Goal: Information Seeking & Learning: Learn about a topic

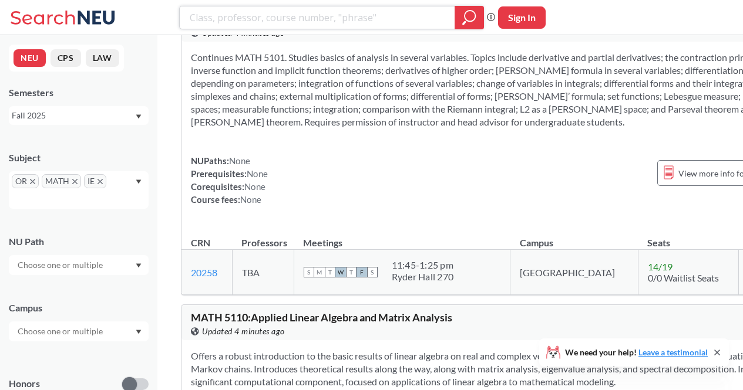
scroll to position [709, 0]
click at [438, 205] on div "NUPaths: None Prerequisites: None Corequisites: None Course fees: None View mor…" at bounding box center [491, 180] width 600 height 52
click at [414, 224] on div "Continues MATH 5101. Studies basics of analysis in several variables. Topics in…" at bounding box center [490, 132] width 619 height 183
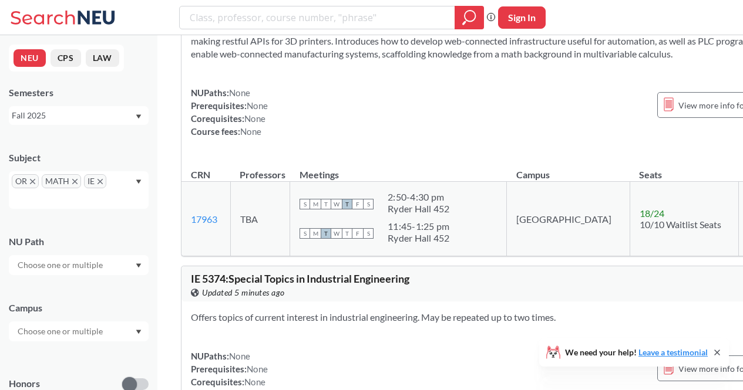
scroll to position [2516, 0]
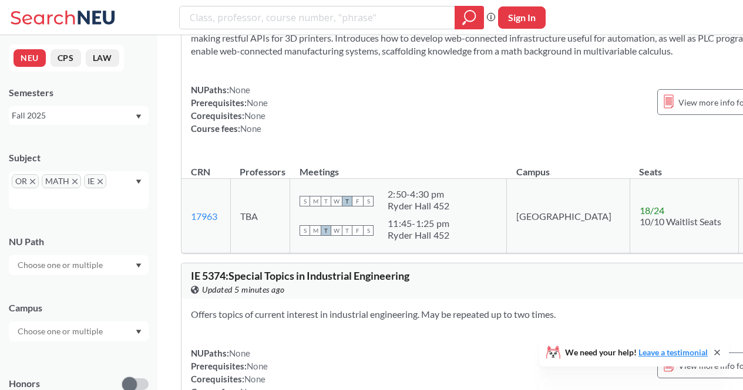
click at [418, 154] on div "Presents a boot camp for programming in manufacturing through the lens of 3D pr…" at bounding box center [490, 74] width 619 height 157
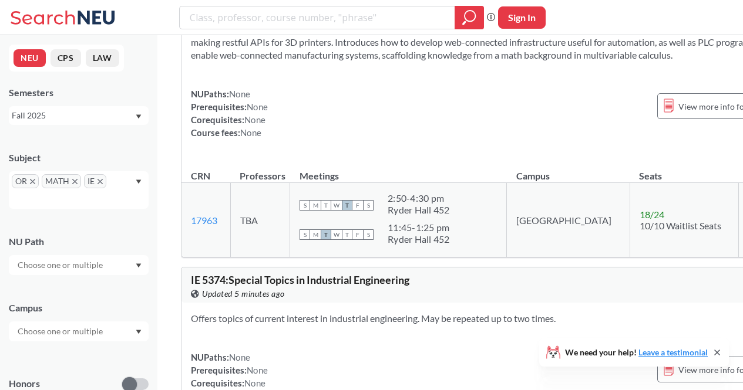
scroll to position [2510, 0]
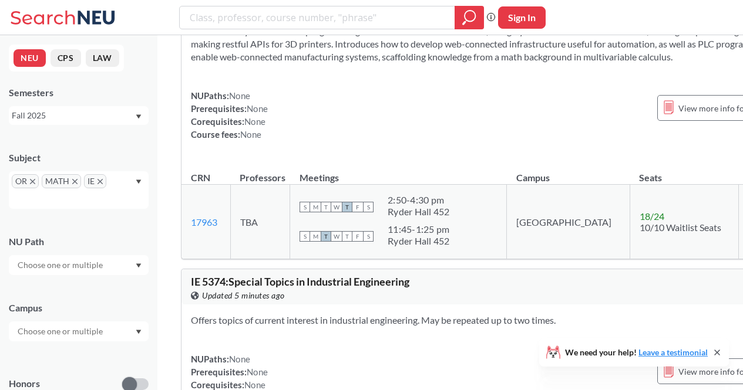
click at [716, 350] on icon at bounding box center [716, 352] width 9 height 9
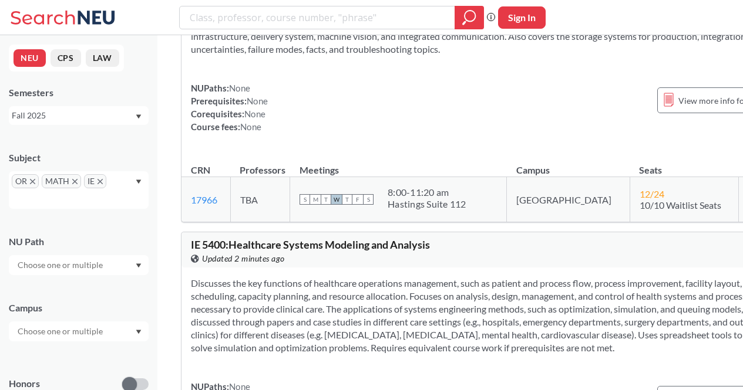
scroll to position [3128, 0]
drag, startPoint x: 197, startPoint y: 52, endPoint x: 224, endPoint y: 59, distance: 27.9
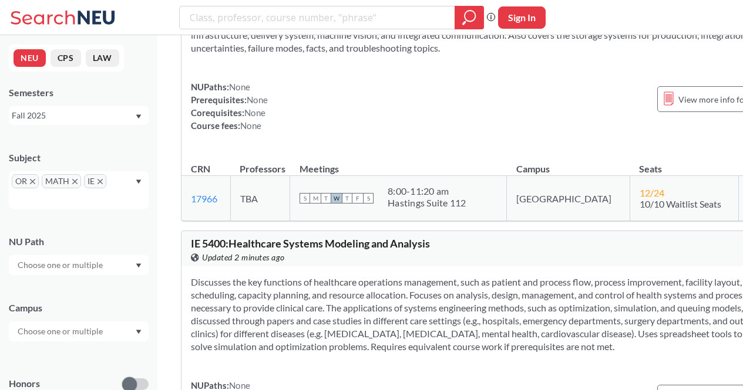
drag, startPoint x: 217, startPoint y: 57, endPoint x: 192, endPoint y: 56, distance: 24.7
click at [471, 55] on section "Incorporates the concepts needed to integrally run and manage a set of automate…" at bounding box center [491, 29] width 600 height 52
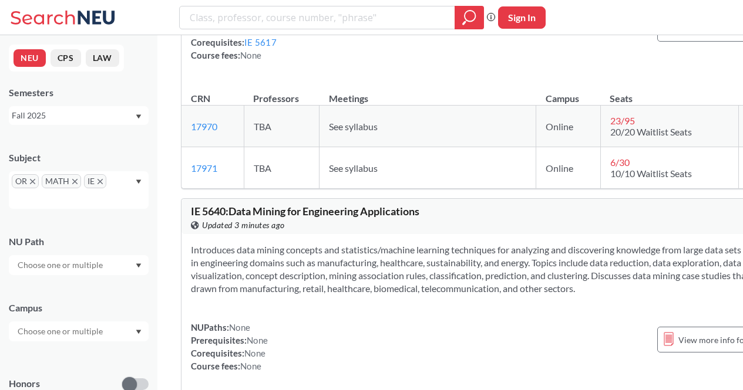
scroll to position [4100, 0]
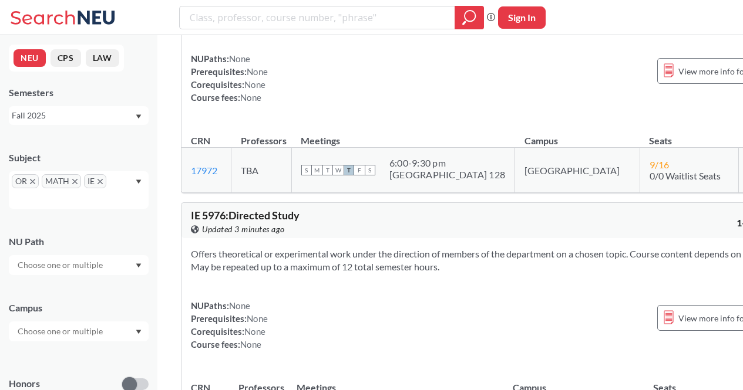
scroll to position [4370, 0]
drag, startPoint x: 189, startPoint y: 50, endPoint x: 208, endPoint y: 53, distance: 19.5
copy span "IE 5640"
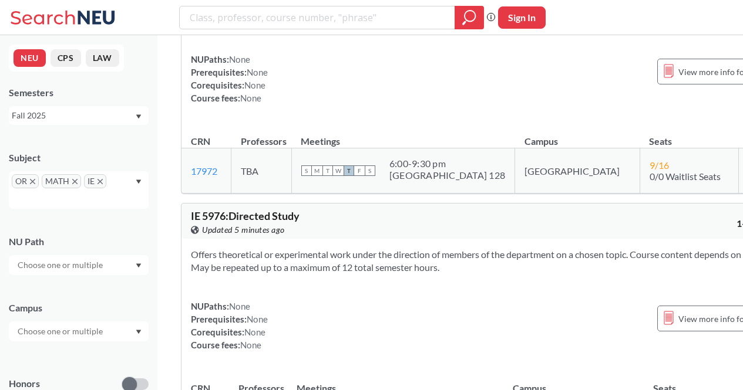
click at [375, 27] on section "Introduces data mining concepts and statistics/machine learning techniques for …" at bounding box center [491, 1] width 600 height 52
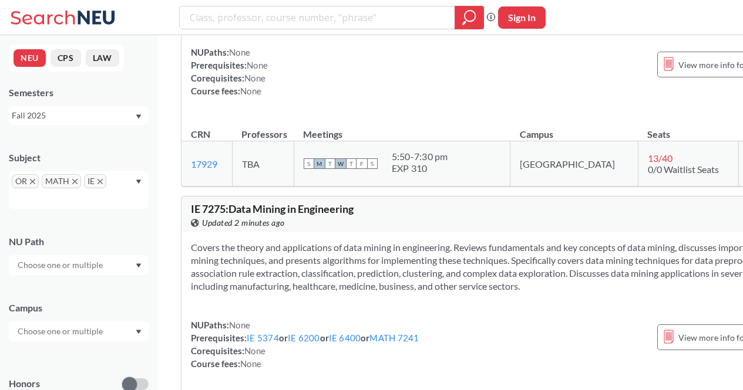
scroll to position [9518, 0]
drag, startPoint x: 214, startPoint y: 53, endPoint x: 226, endPoint y: 54, distance: 11.8
copy span "MATH 7243"
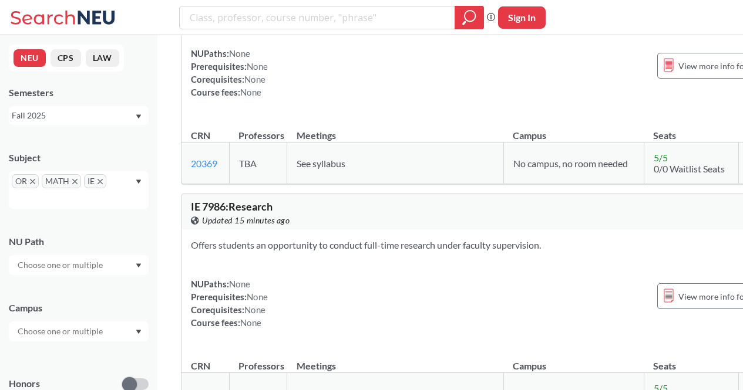
scroll to position [17056, 0]
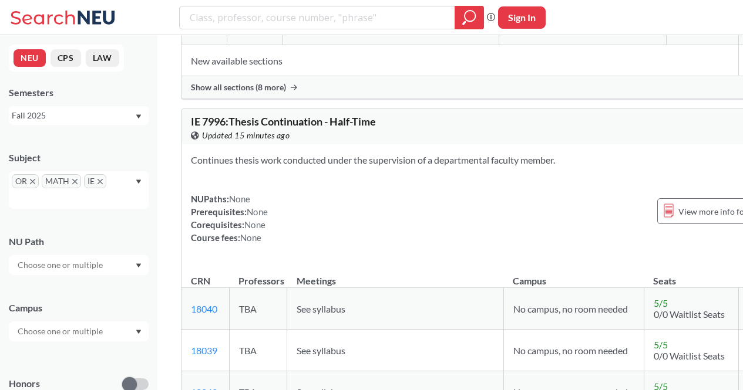
scroll to position [18833, 0]
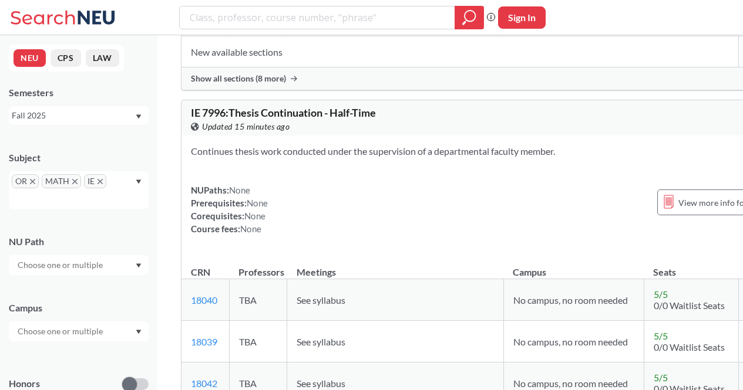
click at [265, 84] on span "Show all sections (8 more)" at bounding box center [238, 78] width 95 height 11
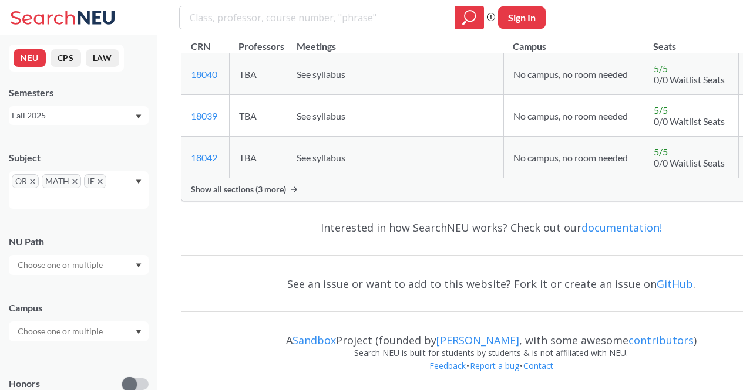
scroll to position [19750, 0]
click at [244, 200] on div "Show all sections (3 more)" at bounding box center [490, 189] width 619 height 22
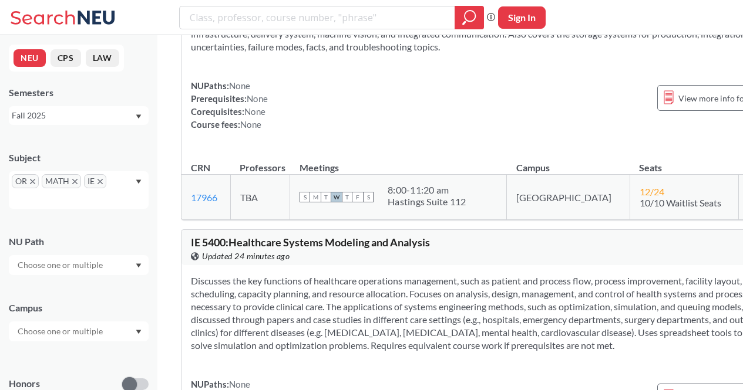
scroll to position [3128, 0]
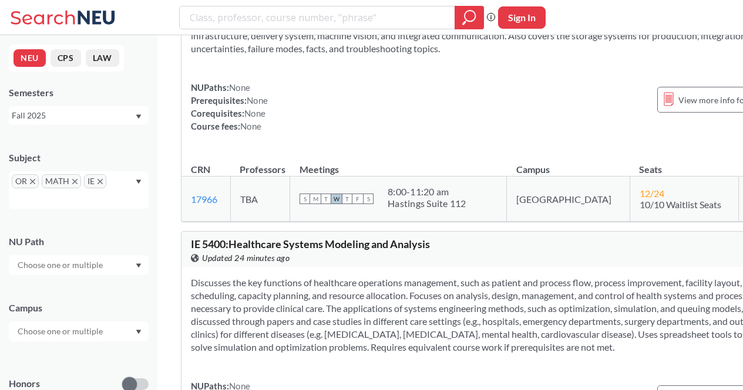
drag, startPoint x: 194, startPoint y: 57, endPoint x: 213, endPoint y: 57, distance: 19.4
copy span "IE 5380"
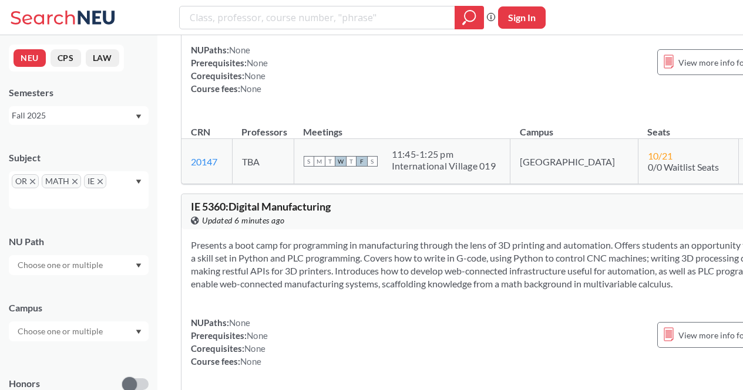
scroll to position [0, 0]
